Goal: Transaction & Acquisition: Purchase product/service

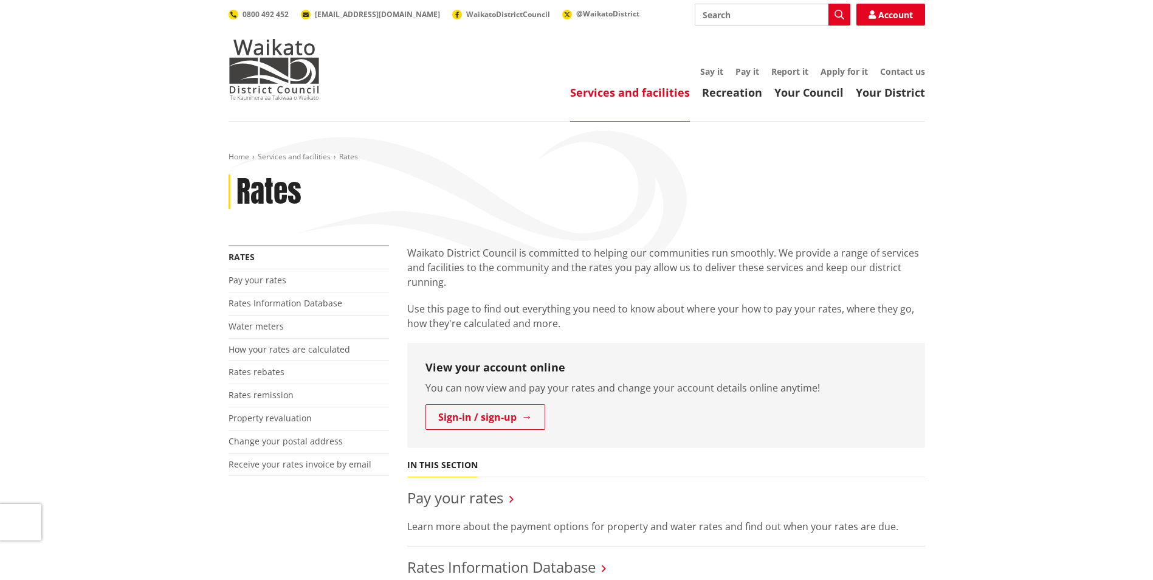
click at [509, 401] on div "View your account online You can now view and pay your rates and change your ac…" at bounding box center [666, 395] width 518 height 105
click at [509, 407] on link "Sign-in / sign-up" at bounding box center [486, 417] width 120 height 26
click at [247, 280] on link "Pay your rates" at bounding box center [258, 280] width 58 height 12
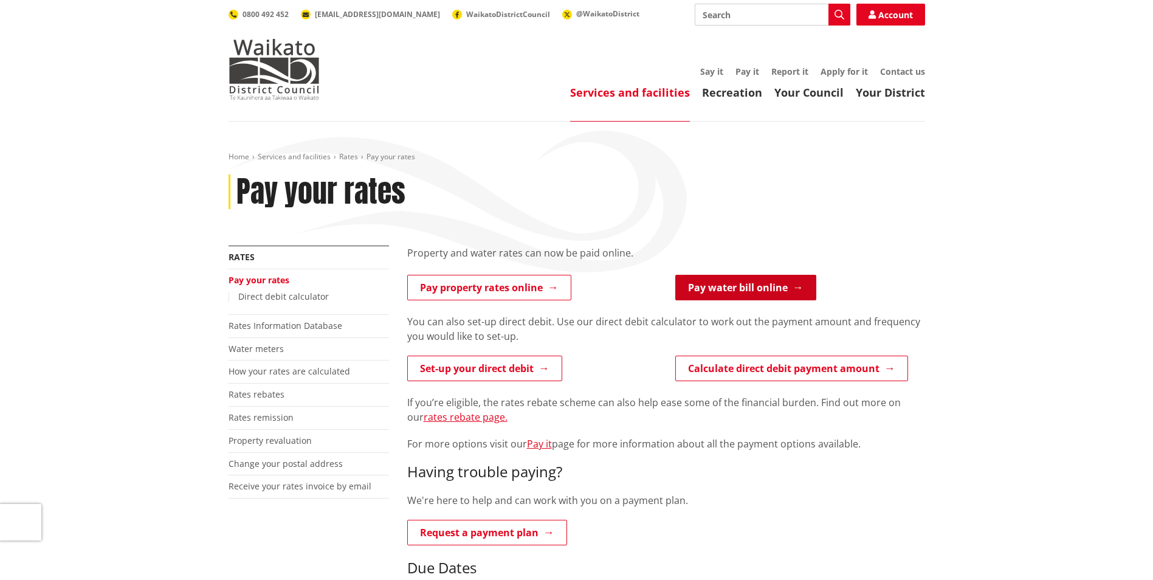
click at [719, 286] on link "Pay water bill online" at bounding box center [745, 288] width 141 height 26
